Goal: Transaction & Acquisition: Purchase product/service

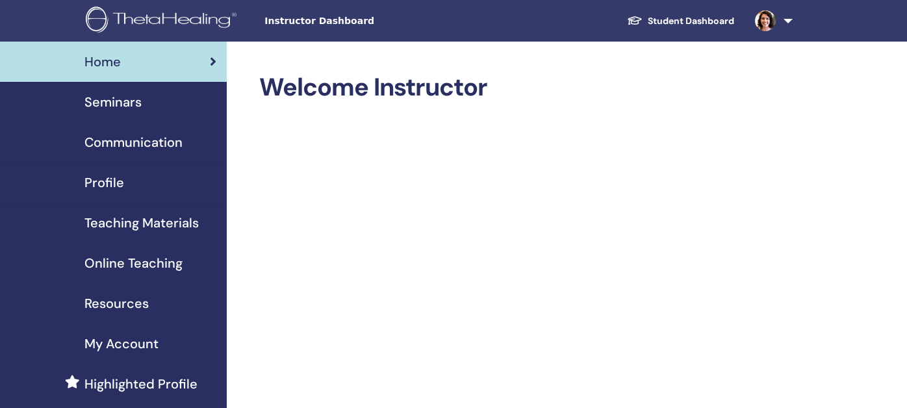
click at [110, 103] on span "Seminars" at bounding box center [112, 101] width 57 height 19
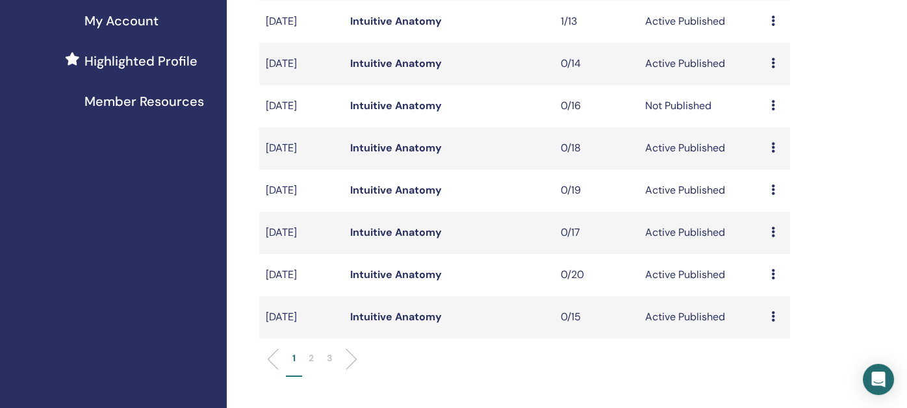
scroll to position [390, 0]
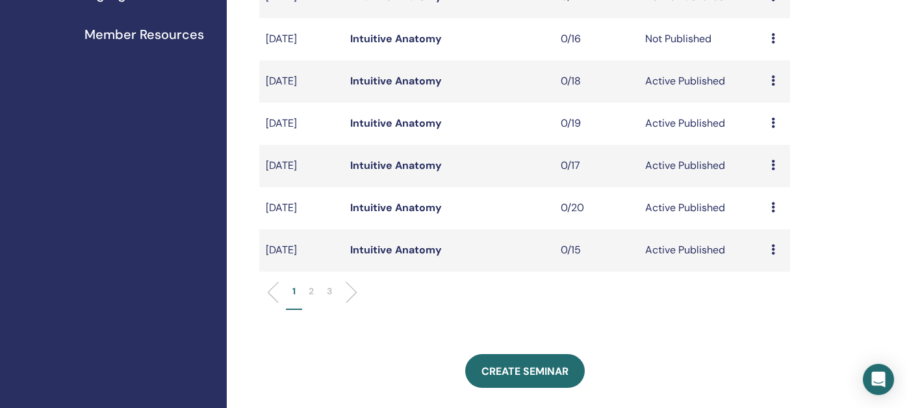
click at [311, 290] on p "2" at bounding box center [311, 291] width 5 height 14
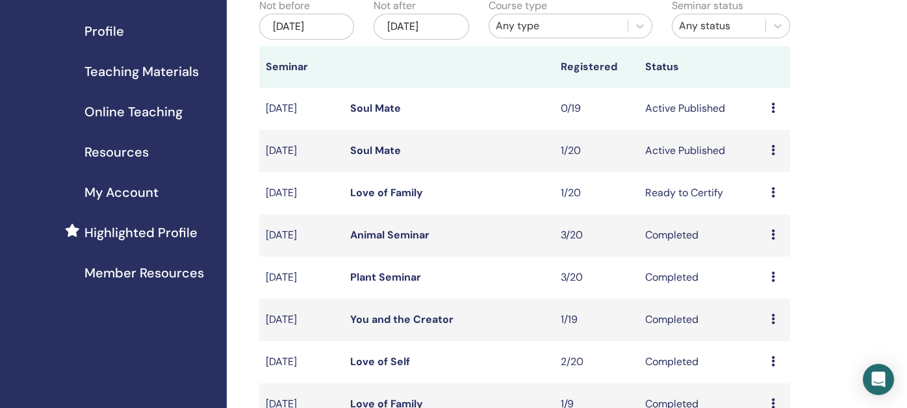
scroll to position [130, 0]
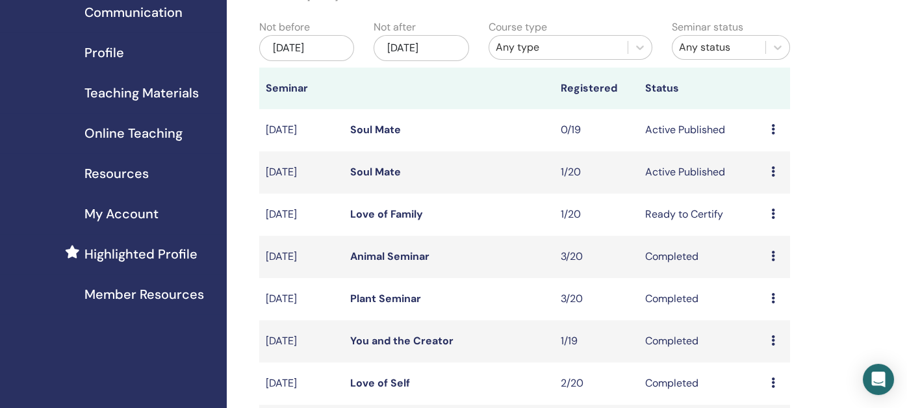
click at [379, 128] on link "Soul Mate" at bounding box center [375, 130] width 51 height 14
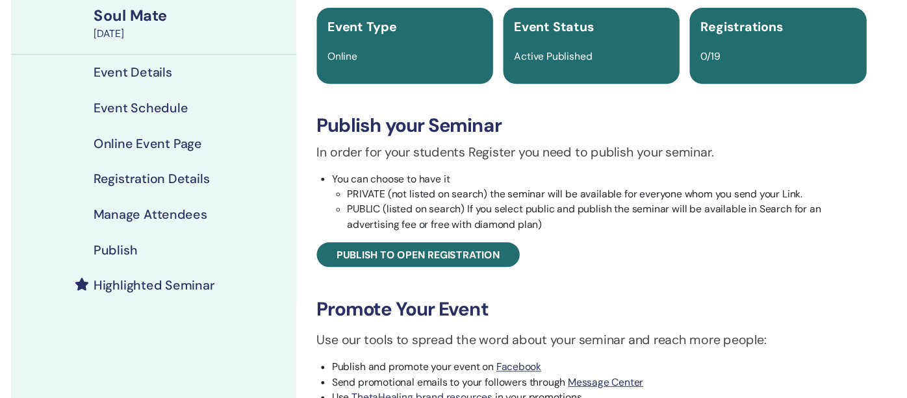
scroll to position [130, 0]
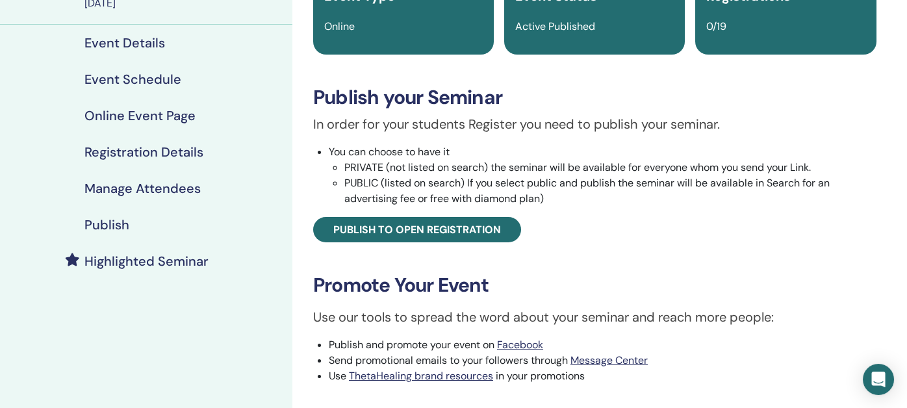
click at [138, 257] on h4 "Highlighted Seminar" at bounding box center [146, 261] width 124 height 16
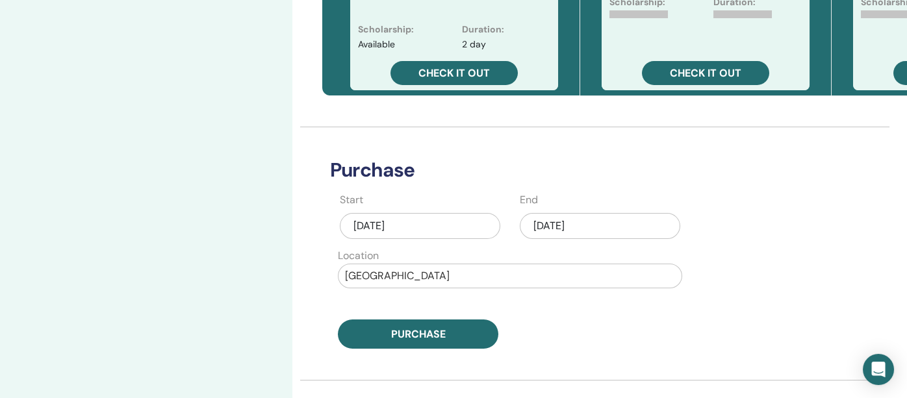
scroll to position [584, 0]
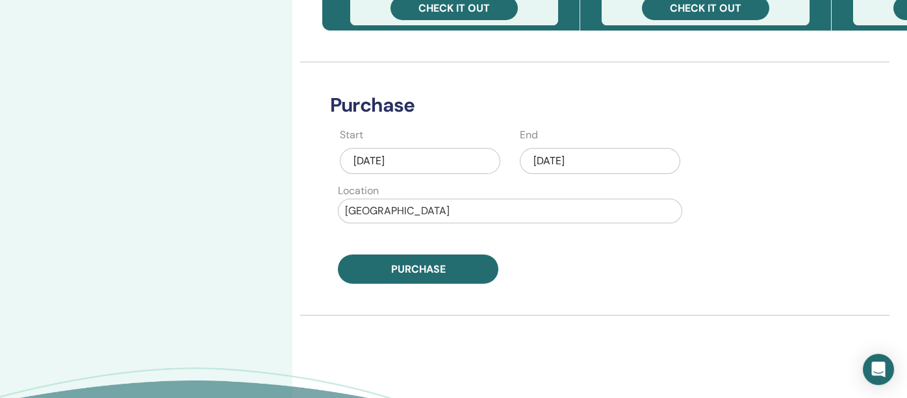
click at [607, 160] on div "Oct/15, 2025" at bounding box center [600, 161] width 160 height 26
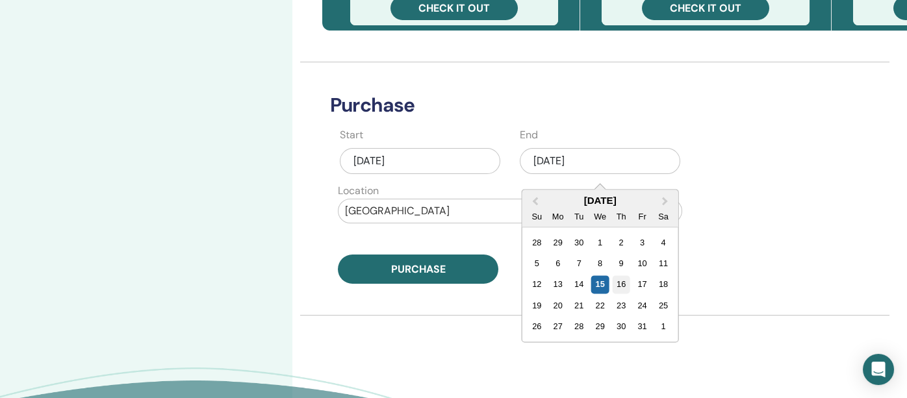
click at [622, 284] on div "16" at bounding box center [622, 285] width 18 height 18
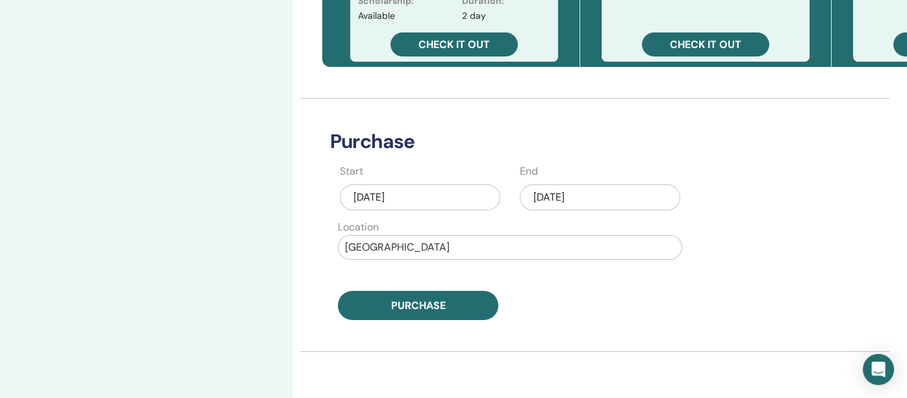
scroll to position [519, 0]
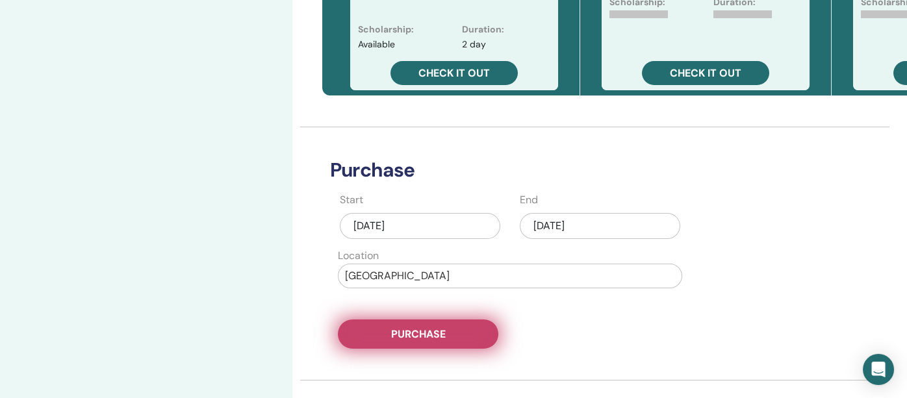
click at [398, 333] on span "Purchase" at bounding box center [418, 334] width 55 height 14
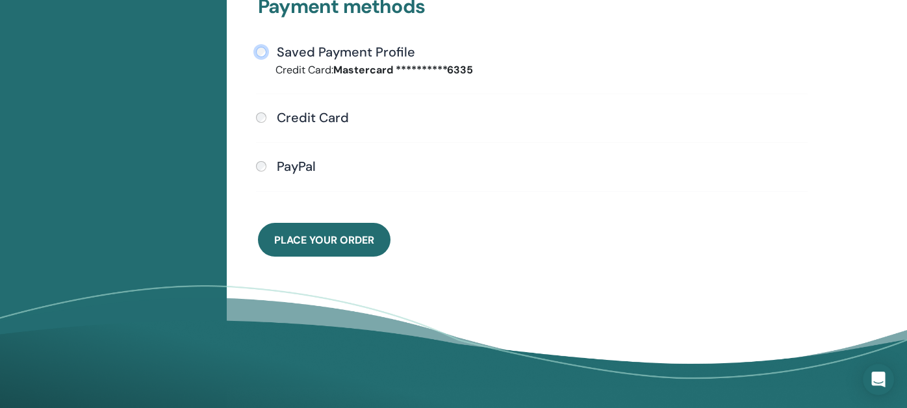
scroll to position [418, 0]
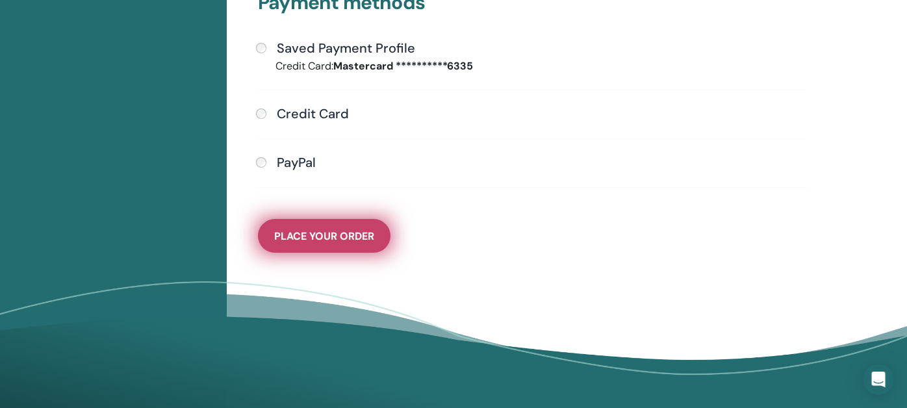
click at [315, 233] on span "Place Your Order" at bounding box center [324, 236] width 100 height 14
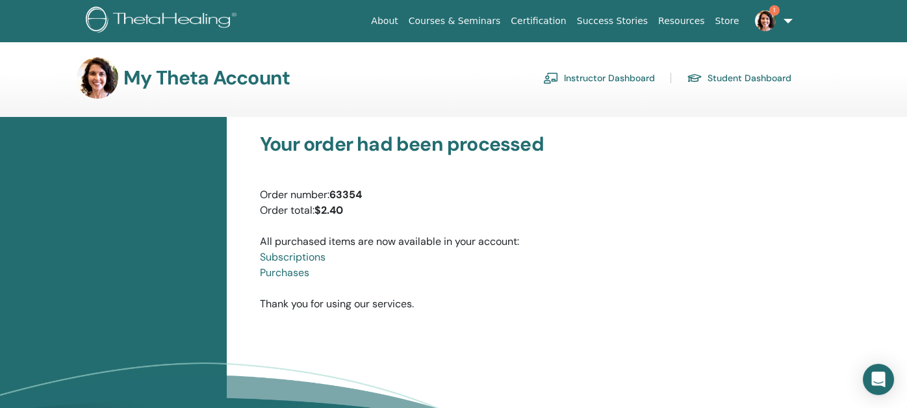
click at [600, 76] on link "Instructor Dashboard" at bounding box center [599, 78] width 112 height 21
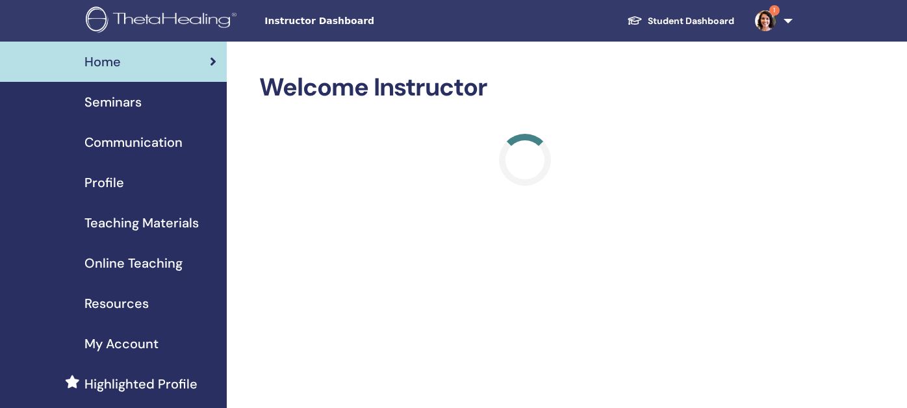
click at [116, 105] on span "Seminars" at bounding box center [112, 101] width 57 height 19
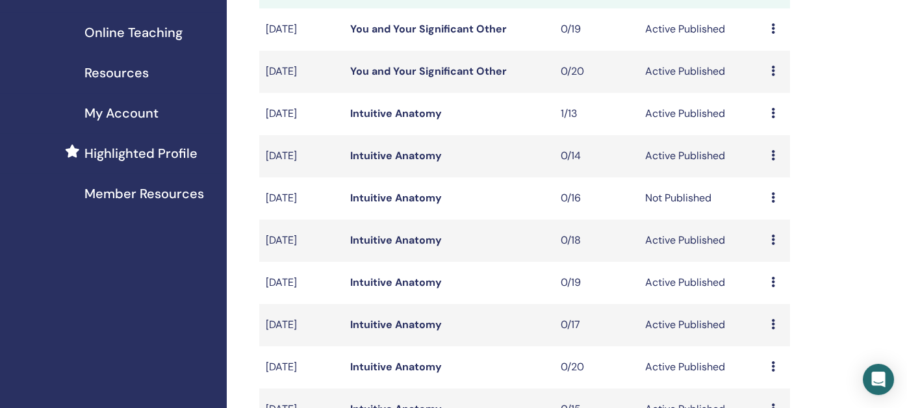
scroll to position [259, 0]
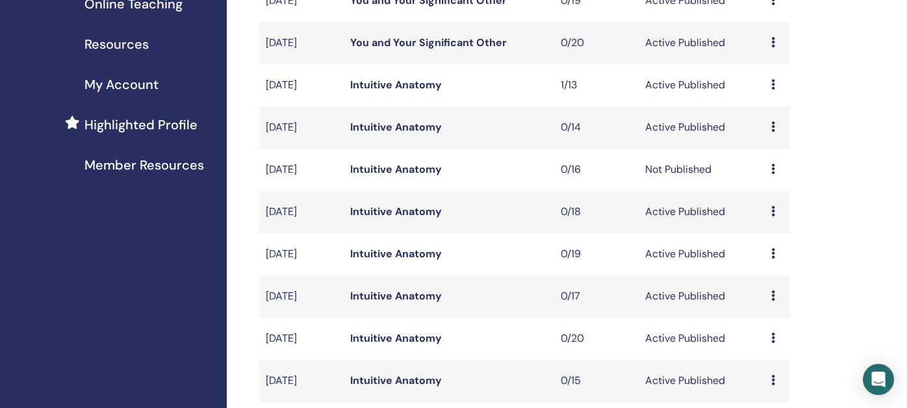
click at [399, 164] on link "Intuitive Anatomy" at bounding box center [396, 169] width 92 height 14
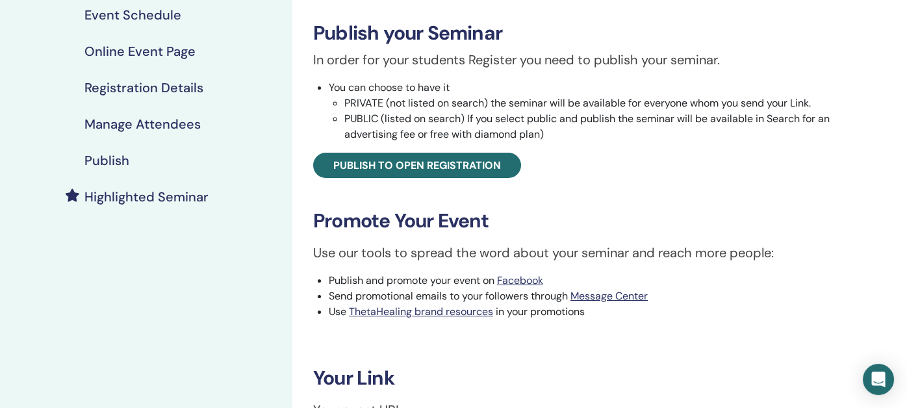
scroll to position [195, 0]
click at [105, 154] on h4 "Publish" at bounding box center [106, 160] width 45 height 16
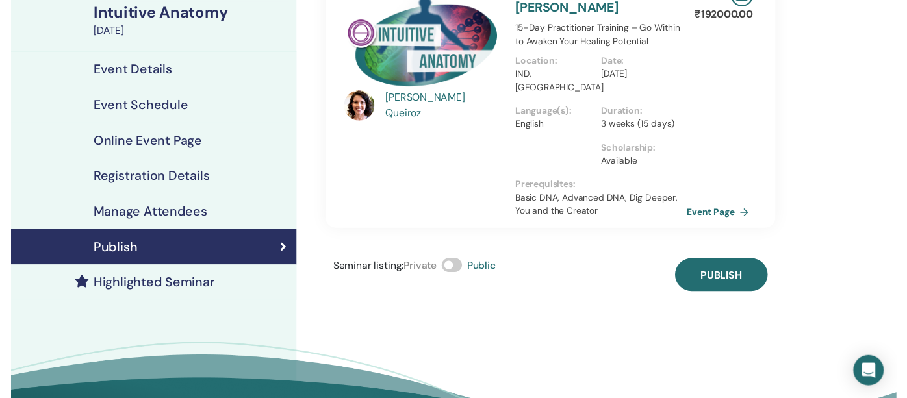
scroll to position [130, 0]
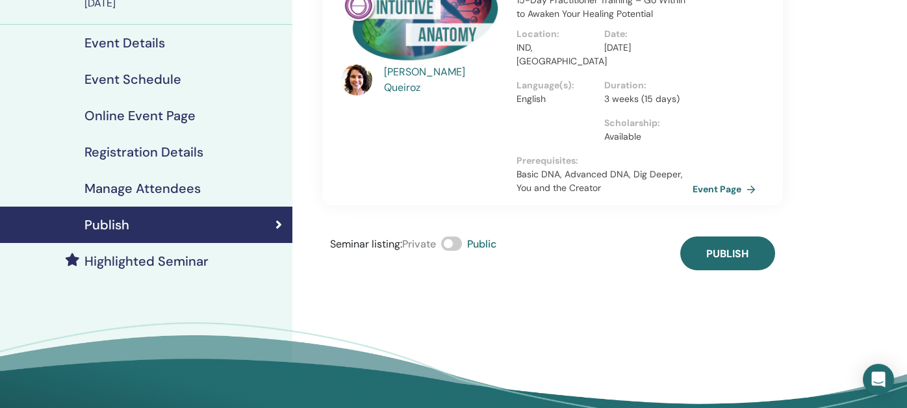
click at [142, 259] on h4 "Highlighted Seminar" at bounding box center [146, 261] width 124 height 16
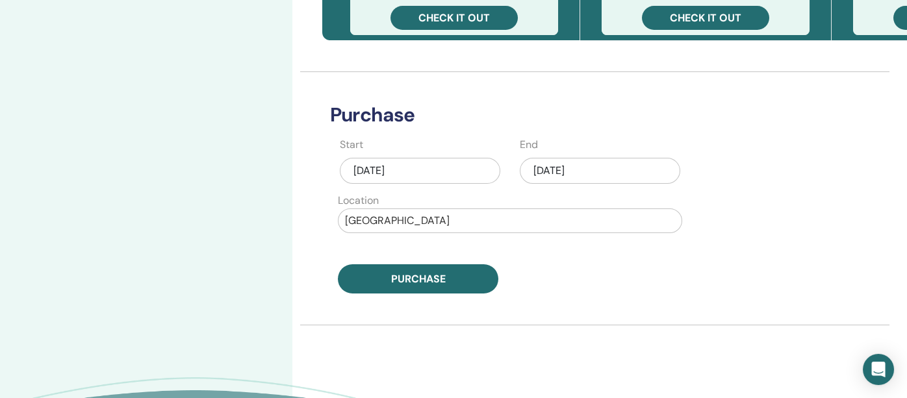
scroll to position [584, 0]
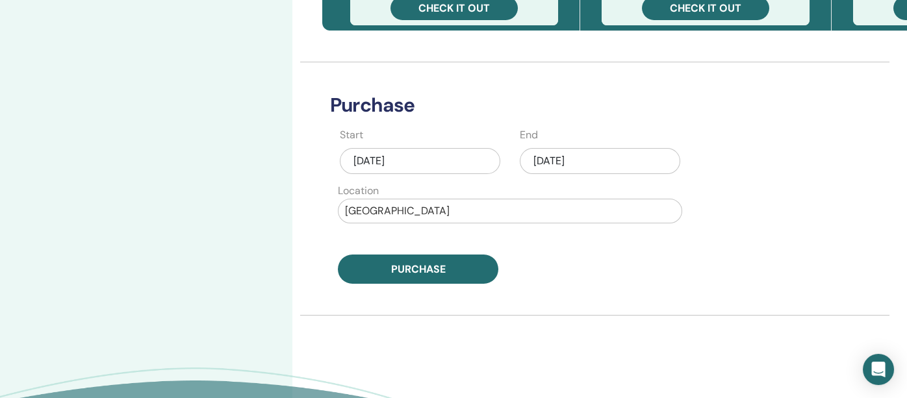
click at [607, 155] on div "[DATE]" at bounding box center [600, 161] width 160 height 26
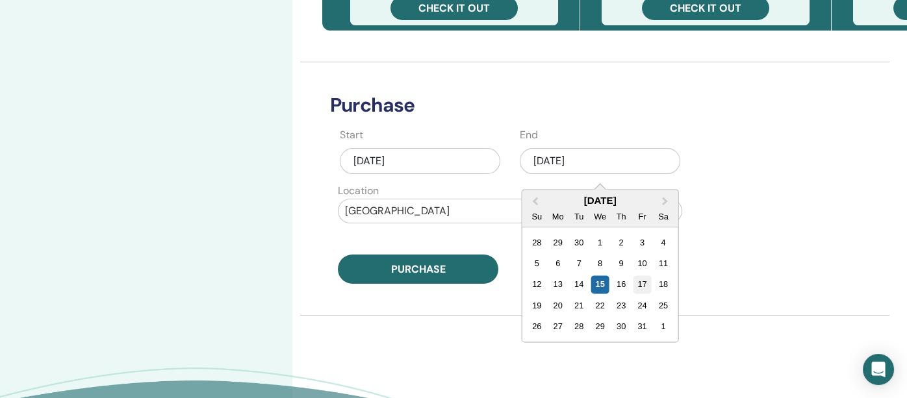
click at [644, 281] on div "17" at bounding box center [642, 285] width 18 height 18
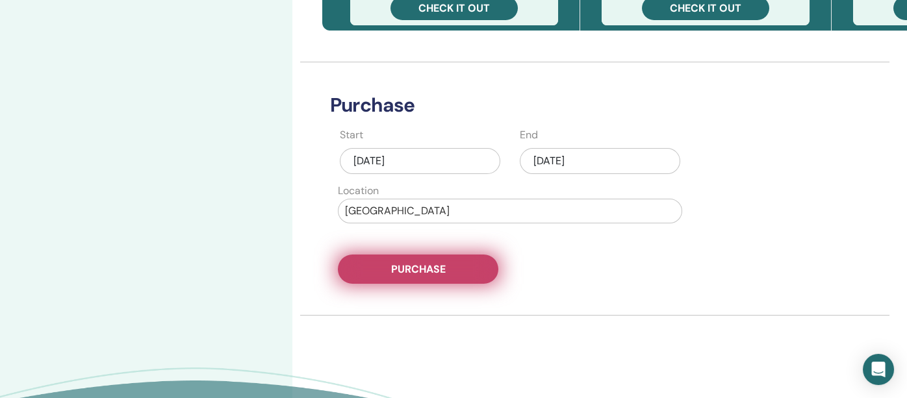
click at [419, 267] on span "Purchase" at bounding box center [418, 269] width 55 height 14
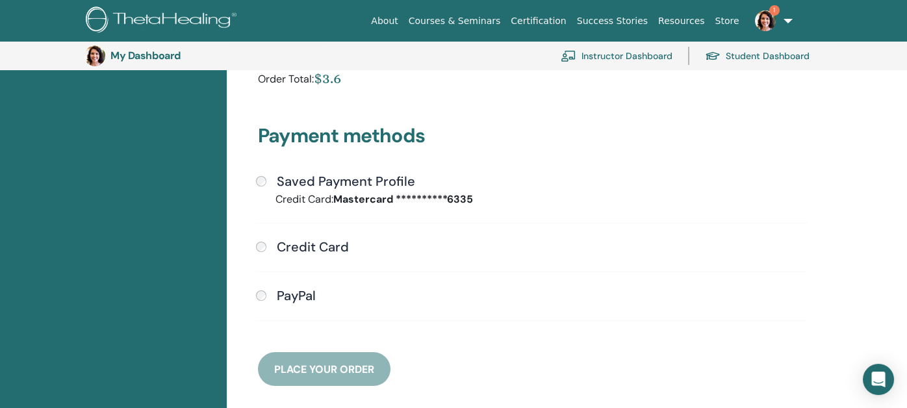
scroll to position [288, 0]
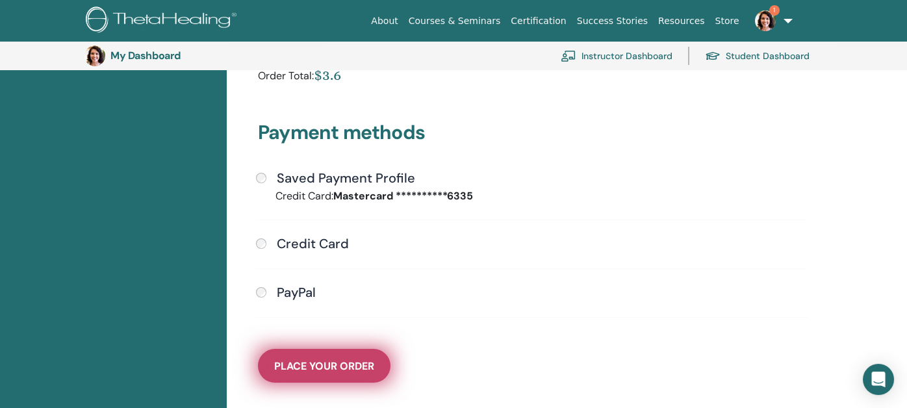
click at [323, 360] on span "Place Your Order" at bounding box center [324, 366] width 100 height 14
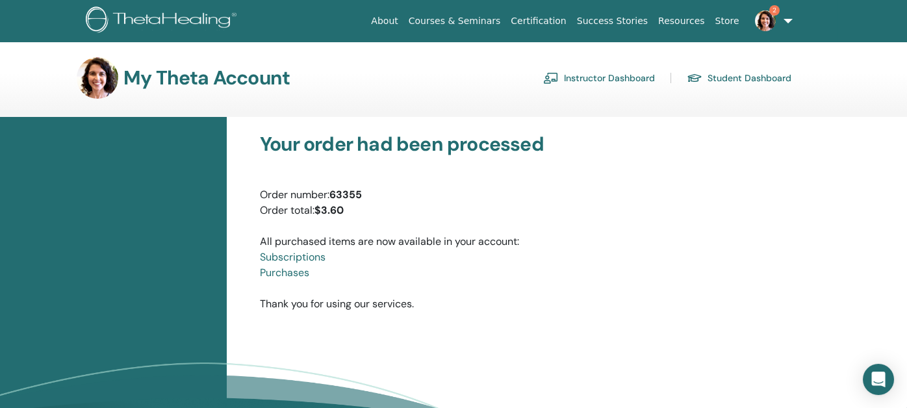
click at [614, 75] on link "Instructor Dashboard" at bounding box center [599, 78] width 112 height 21
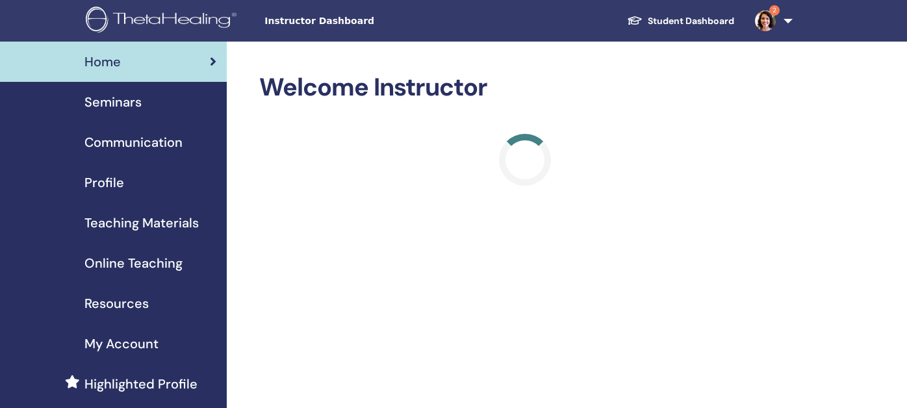
click at [125, 102] on span "Seminars" at bounding box center [112, 101] width 57 height 19
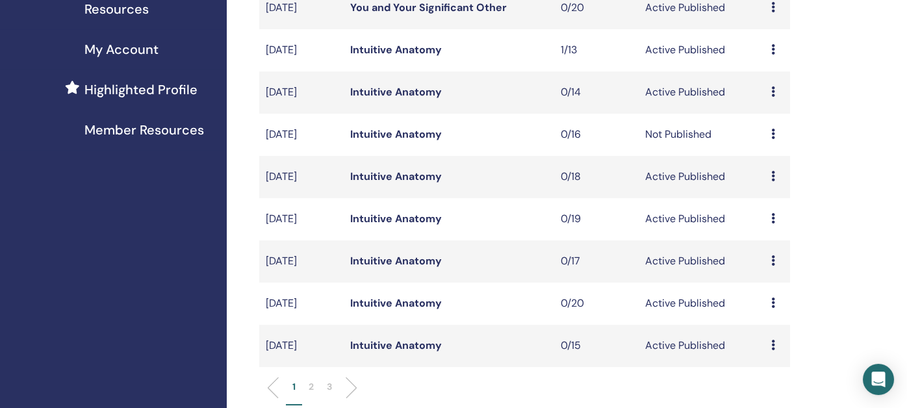
scroll to position [324, 0]
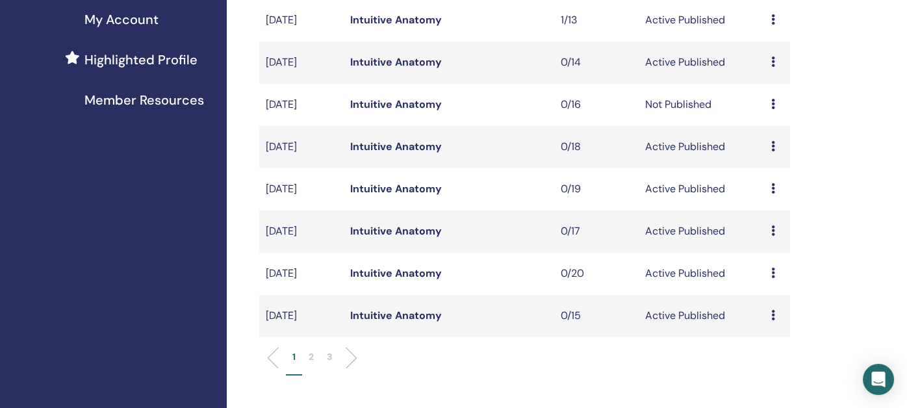
click at [381, 314] on link "Intuitive Anatomy" at bounding box center [396, 316] width 92 height 14
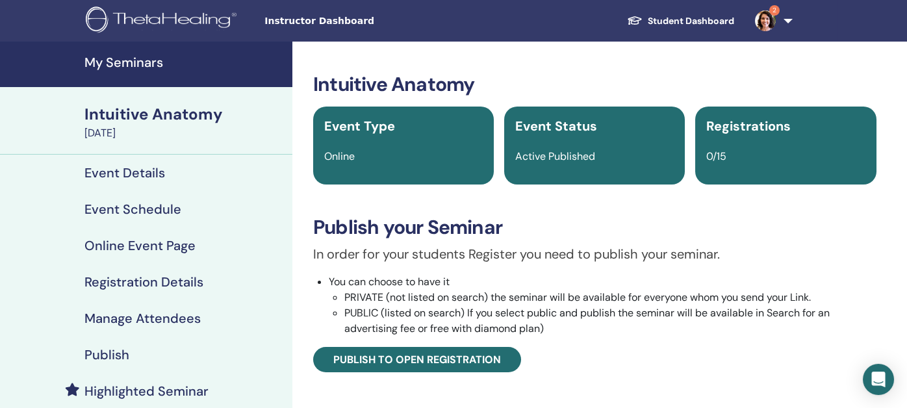
click at [113, 353] on h4 "Publish" at bounding box center [106, 355] width 45 height 16
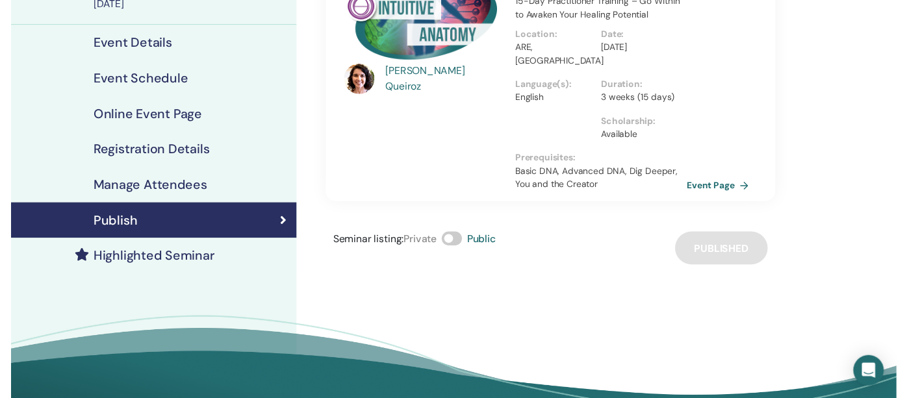
scroll to position [130, 0]
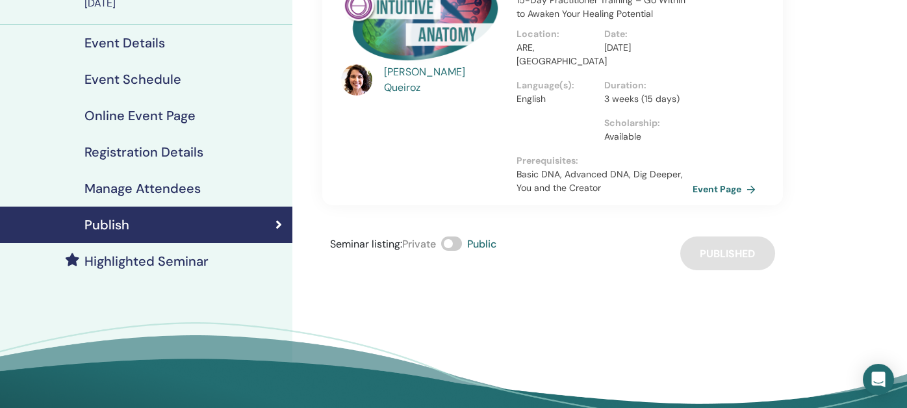
click at [138, 262] on h4 "Highlighted Seminar" at bounding box center [146, 261] width 124 height 16
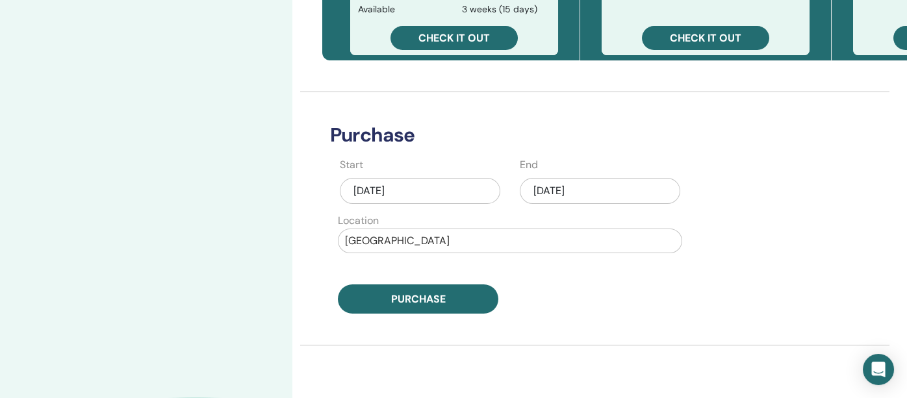
scroll to position [584, 0]
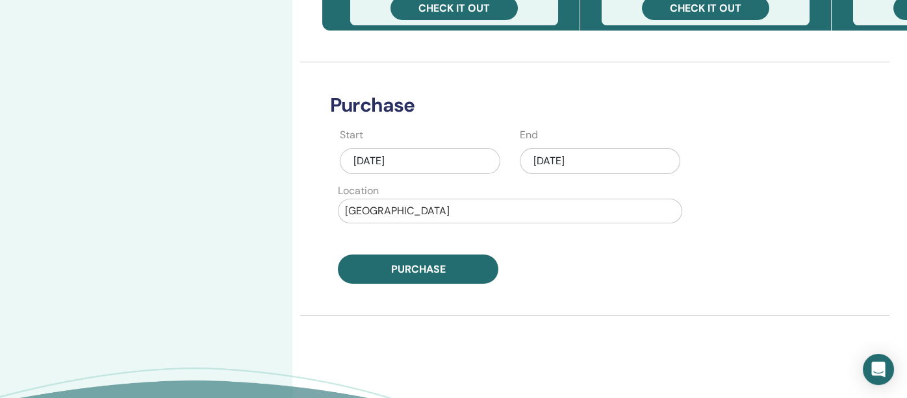
click at [600, 162] on div "Oct/15, 2025" at bounding box center [600, 161] width 160 height 26
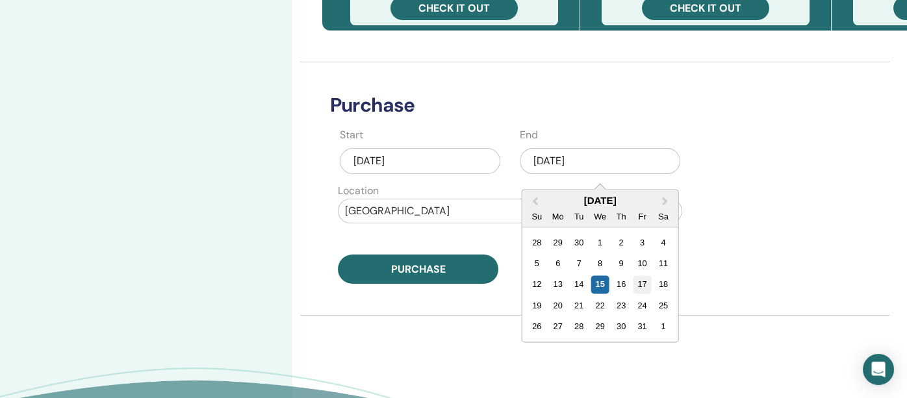
click at [641, 283] on div "17" at bounding box center [642, 285] width 18 height 18
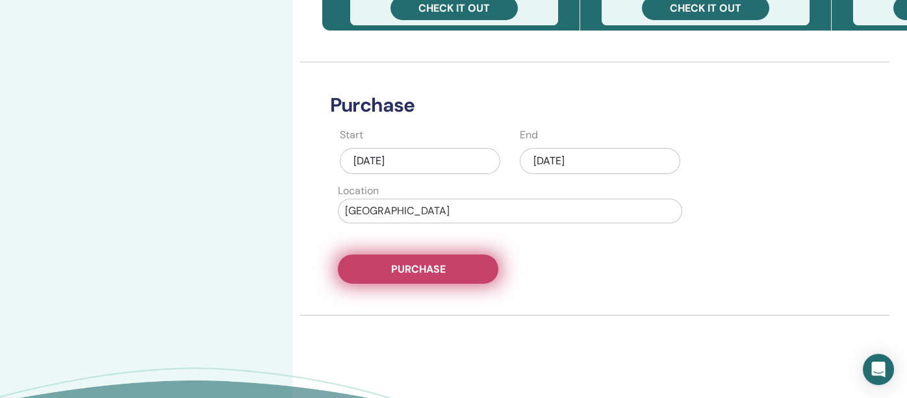
click at [429, 264] on span "Purchase" at bounding box center [418, 269] width 55 height 14
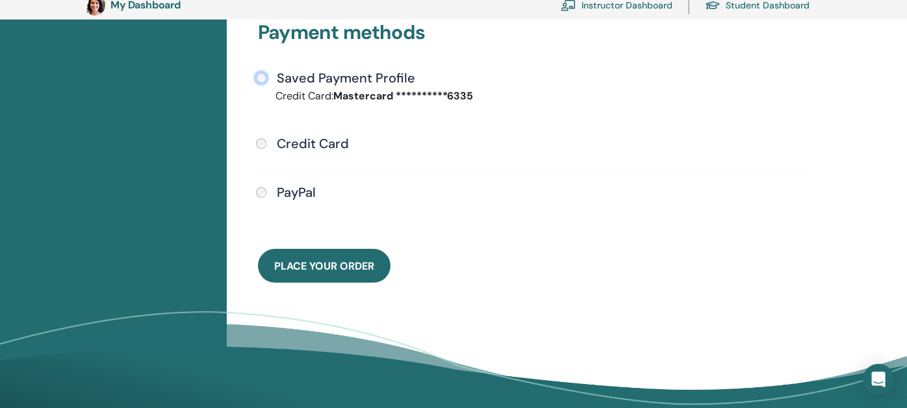
scroll to position [418, 0]
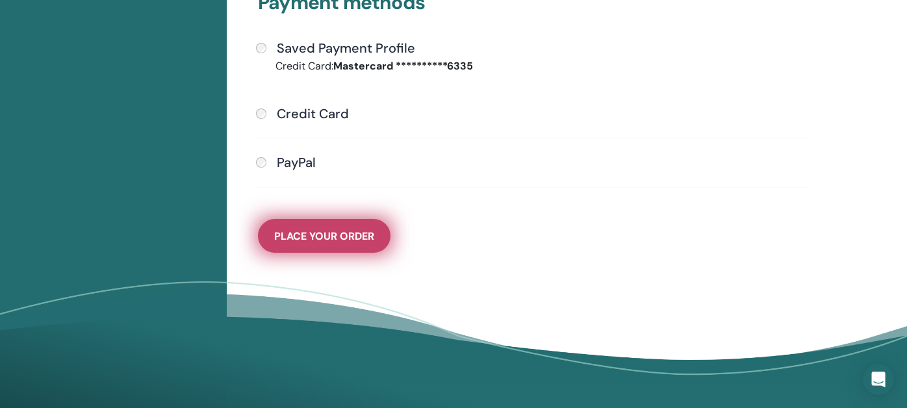
click at [296, 234] on span "Place Your Order" at bounding box center [324, 236] width 100 height 14
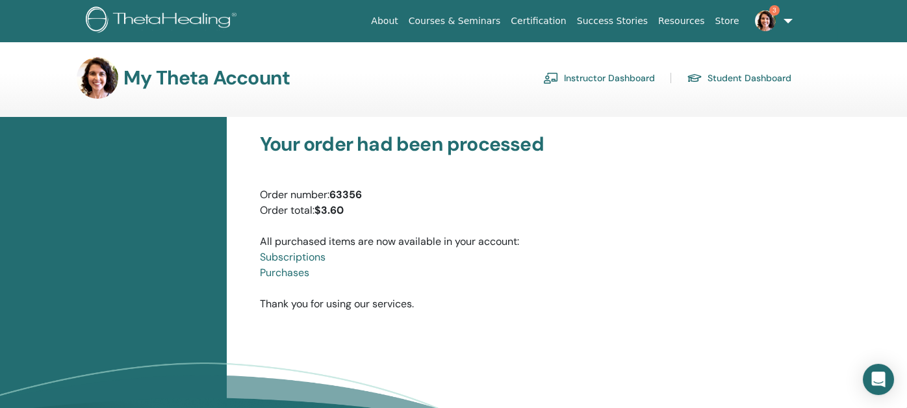
click at [771, 19] on img at bounding box center [765, 20] width 21 height 21
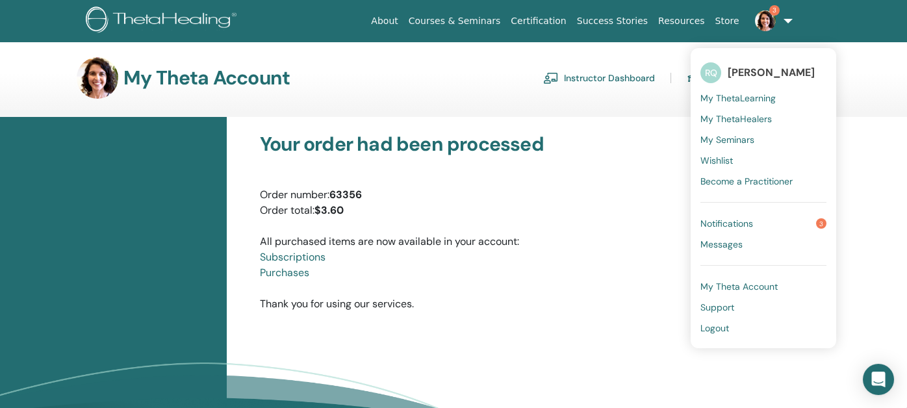
click at [735, 220] on span "Notifications" at bounding box center [726, 224] width 53 height 12
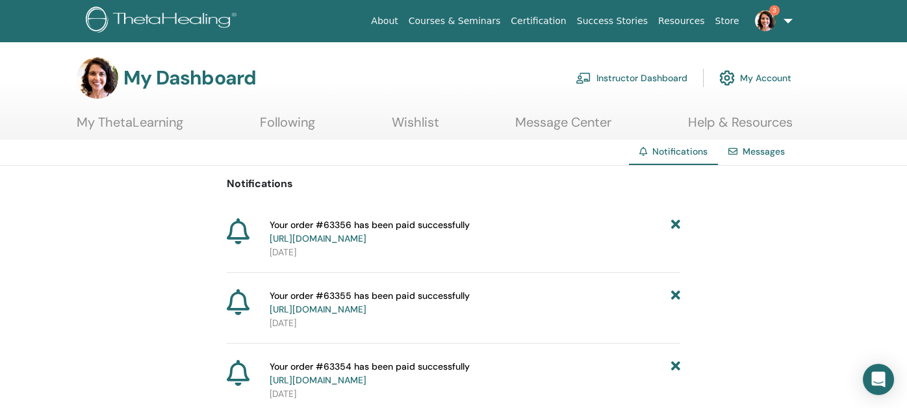
click at [625, 80] on link "Instructor Dashboard" at bounding box center [631, 78] width 112 height 29
